Goal: Use online tool/utility: Utilize a website feature to perform a specific function

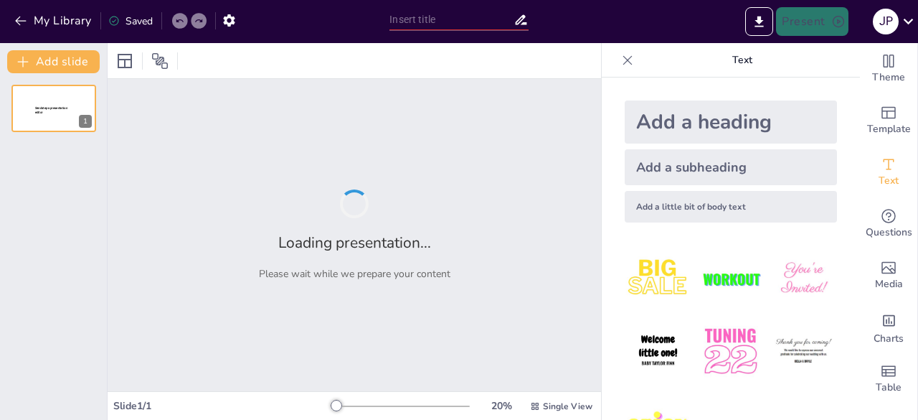
type input "Identidad y Resistencia: Aportes de la Comunidad Afrocolombiana a la Historia"
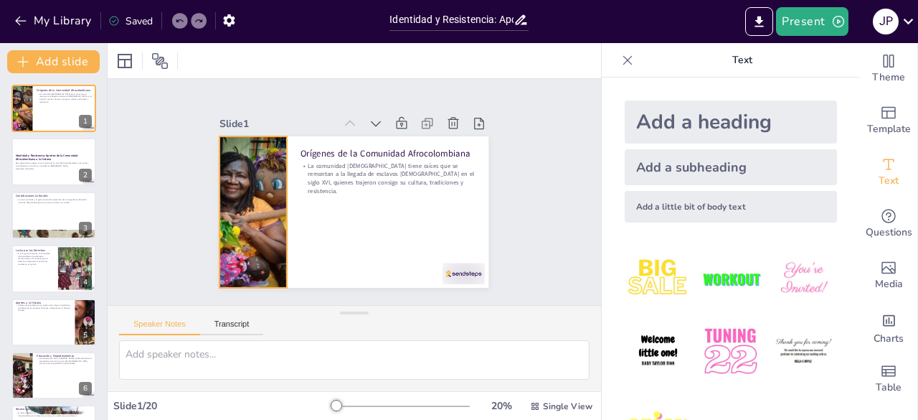
checkbox input "true"
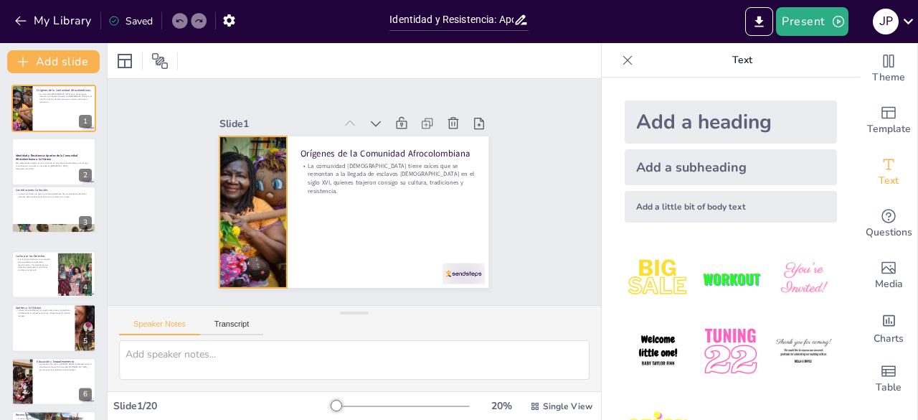
checkbox input "true"
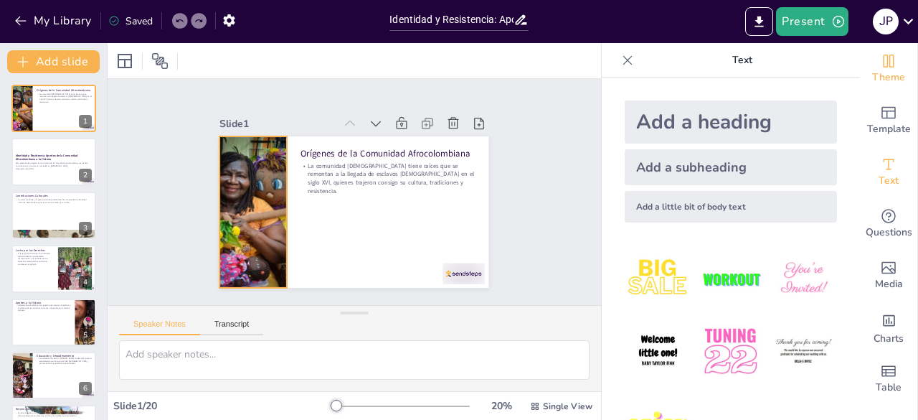
click at [884, 60] on icon "Change the overall theme" at bounding box center [889, 61] width 11 height 13
checkbox input "true"
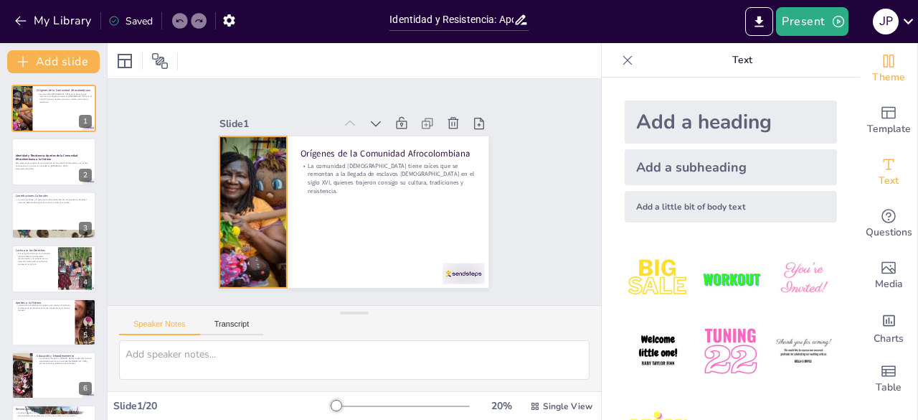
checkbox input "true"
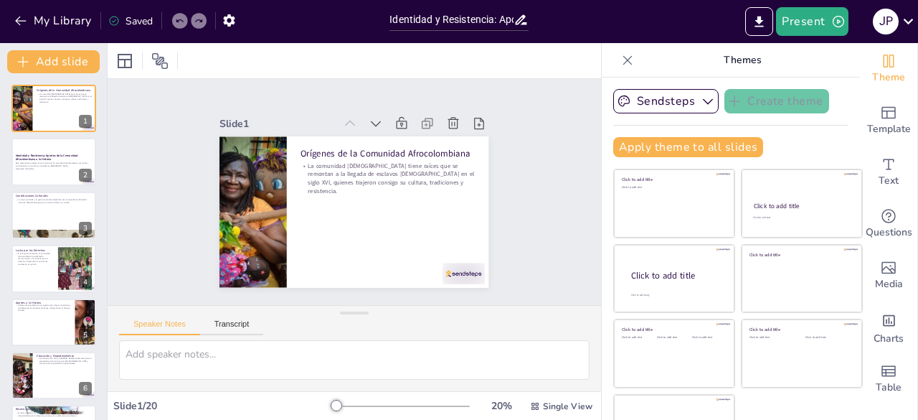
click at [880, 67] on icon "Change the overall theme" at bounding box center [888, 60] width 17 height 17
checkbox input "true"
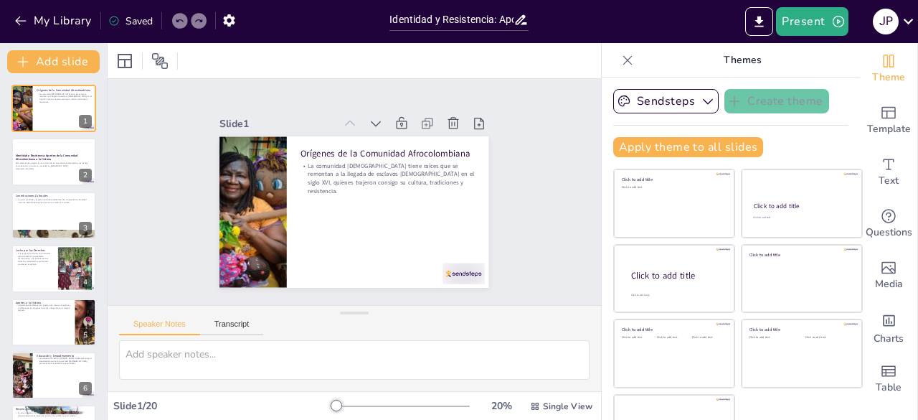
checkbox input "true"
click at [880, 113] on icon "Add ready made slides" at bounding box center [888, 112] width 17 height 17
checkbox input "true"
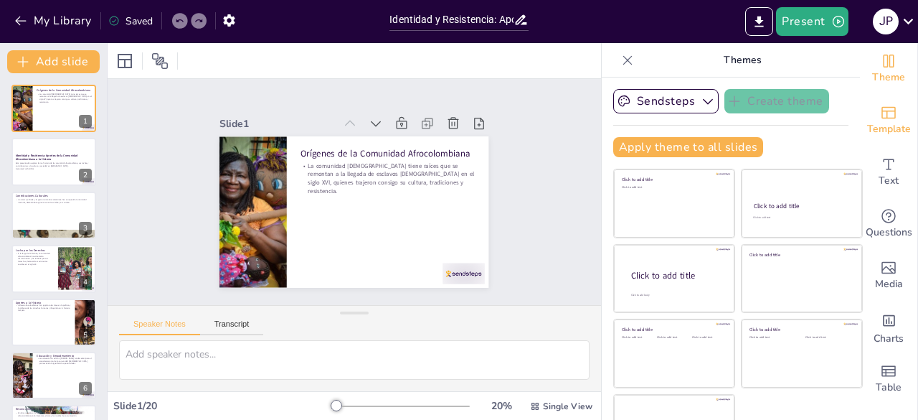
checkbox input "true"
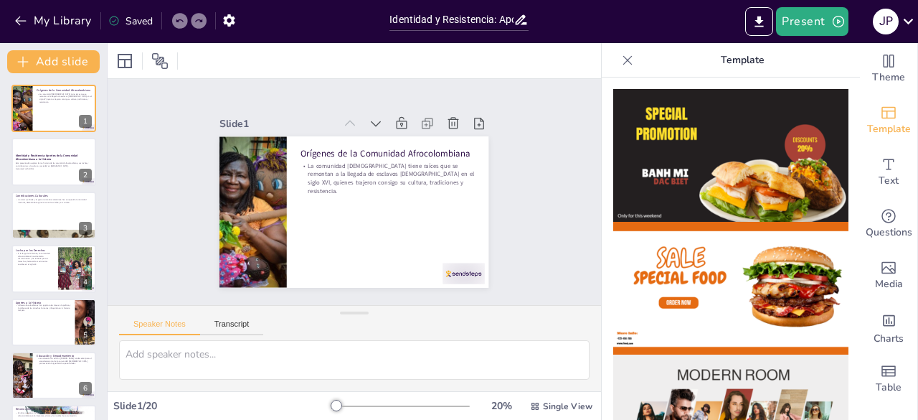
click at [886, 111] on icon "Add ready made slides" at bounding box center [888, 112] width 17 height 17
checkbox input "true"
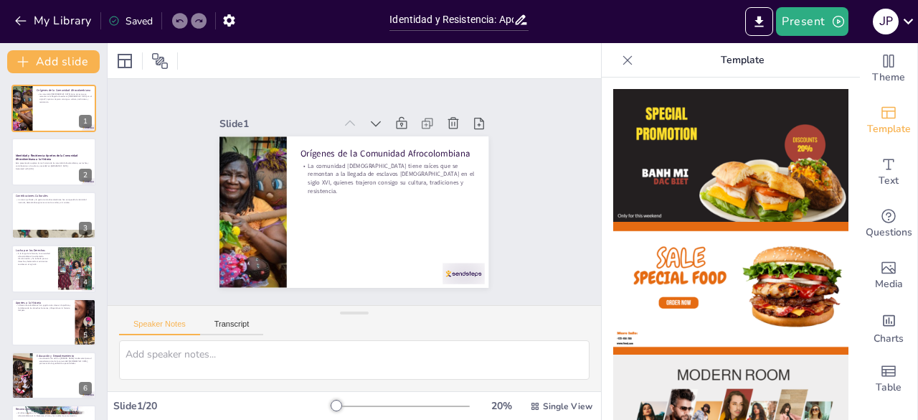
checkbox input "true"
click at [761, 22] on icon "Export to PowerPoint" at bounding box center [759, 21] width 9 height 11
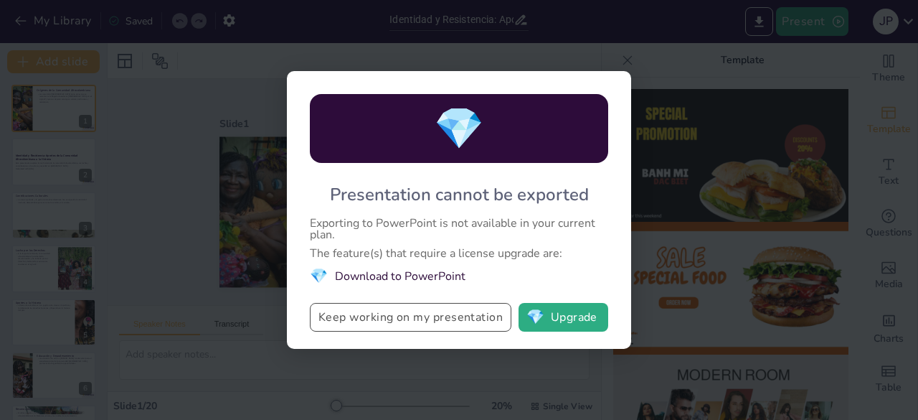
click at [488, 312] on button "Keep working on my presentation" at bounding box center [411, 317] width 202 height 29
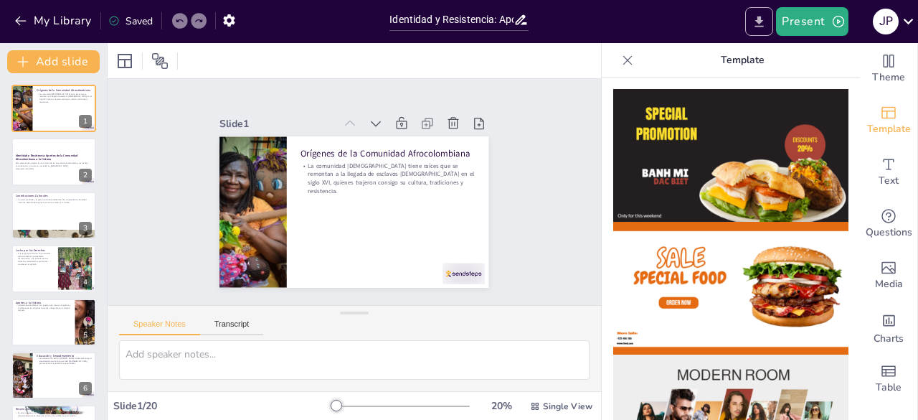
click at [771, 11] on button "Export to PowerPoint" at bounding box center [759, 21] width 28 height 29
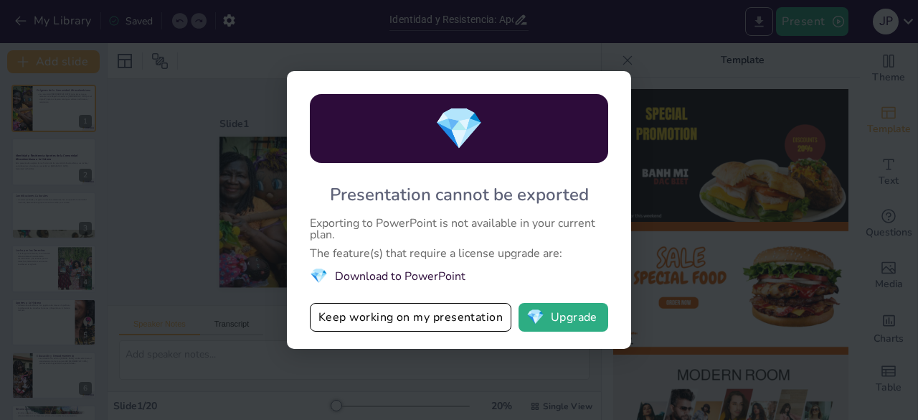
click at [706, 47] on div "💎 Presentation cannot be exported Exporting to PowerPoint is not available in y…" at bounding box center [459, 210] width 918 height 420
click at [623, 64] on div "💎 Presentation cannot be exported Exporting to PowerPoint is not available in y…" at bounding box center [459, 210] width 918 height 420
click at [469, 316] on button "Keep working on my presentation" at bounding box center [411, 317] width 202 height 29
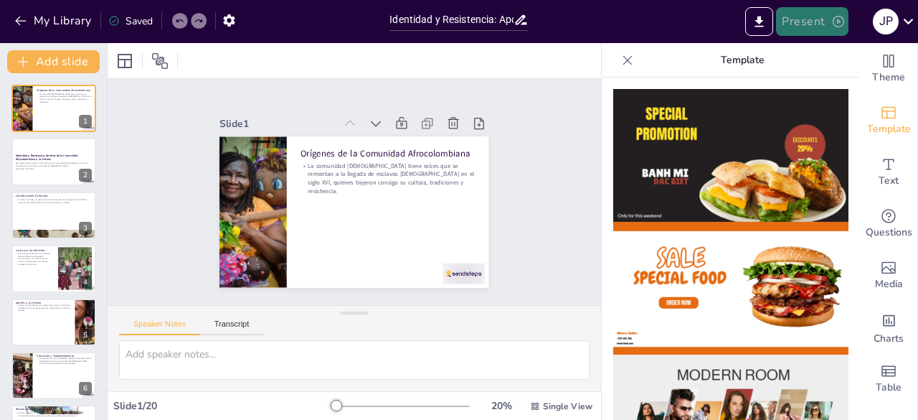
click at [813, 19] on button "Present" at bounding box center [812, 21] width 72 height 29
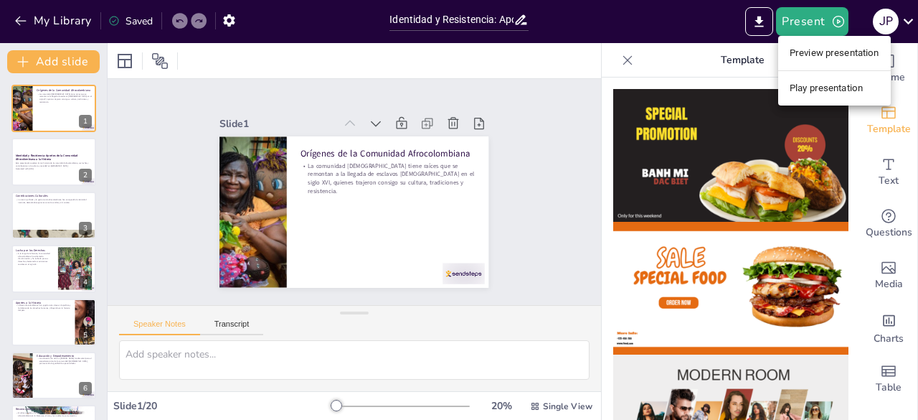
click at [821, 52] on li "Preview presentation" at bounding box center [834, 53] width 113 height 23
